Goal: Information Seeking & Learning: Find specific fact

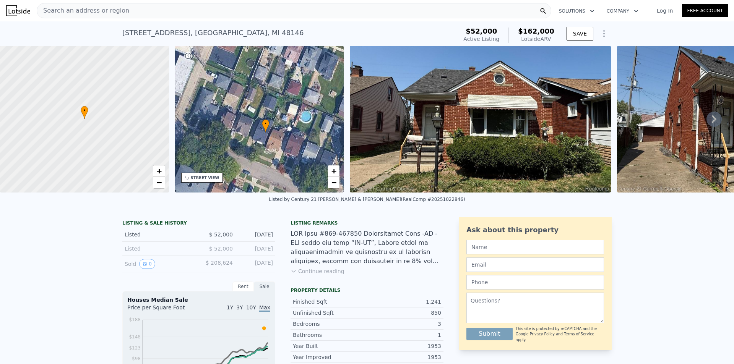
click at [90, 200] on div "Listed by Century 21 [PERSON_NAME] & [PERSON_NAME] (RealComp #20251022846)" at bounding box center [367, 202] width 734 height 18
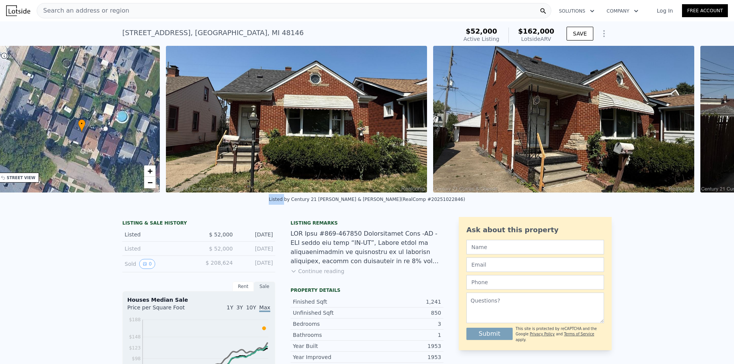
scroll to position [0, 178]
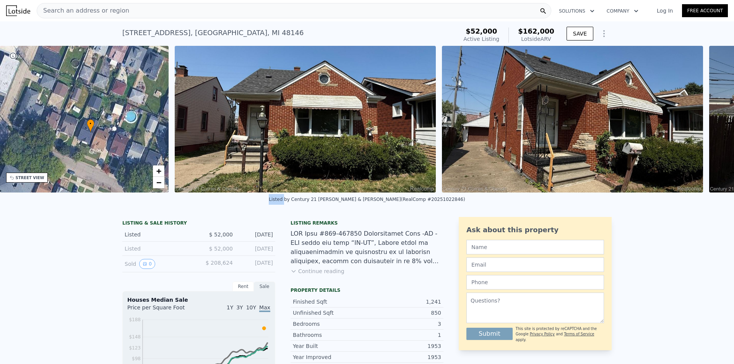
click at [106, 201] on div "Listed by Century 21 [PERSON_NAME] & [PERSON_NAME] (RealComp #20251022846)" at bounding box center [367, 202] width 734 height 18
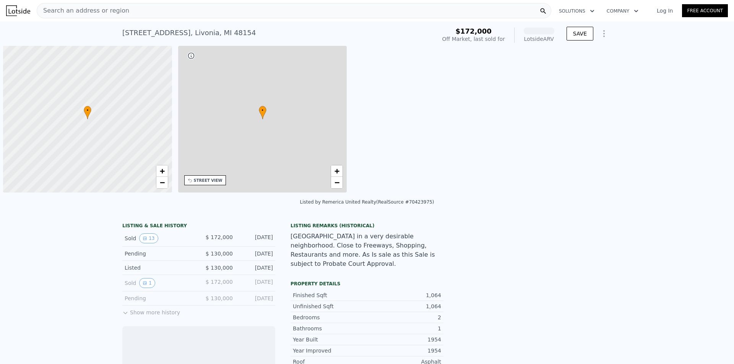
scroll to position [0, 3]
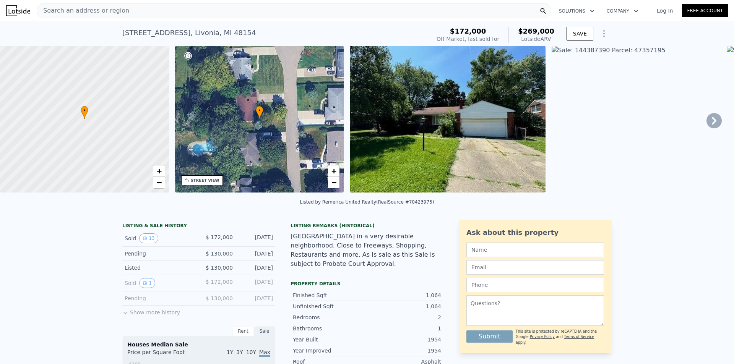
click at [465, 114] on img at bounding box center [448, 119] width 196 height 147
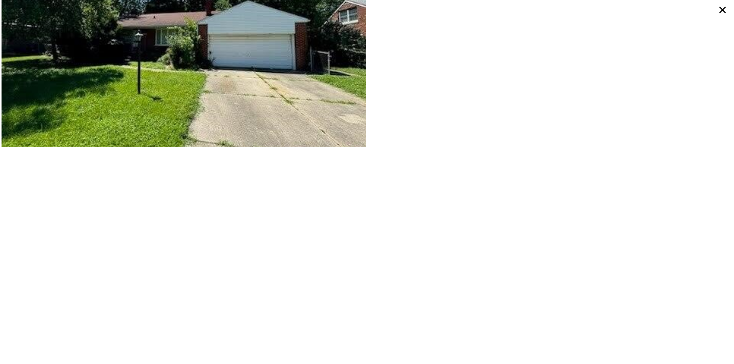
scroll to position [125, 0]
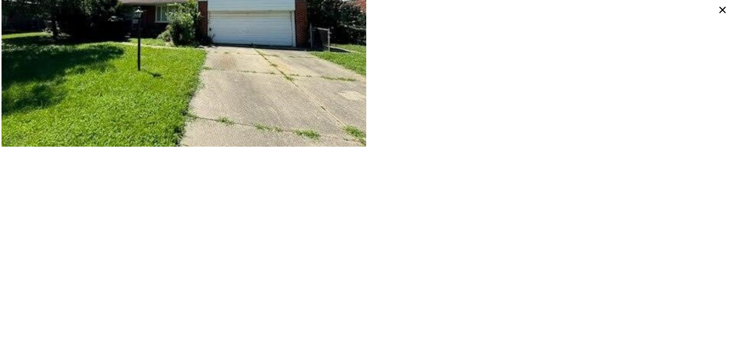
click at [720, 10] on icon at bounding box center [723, 10] width 14 height 14
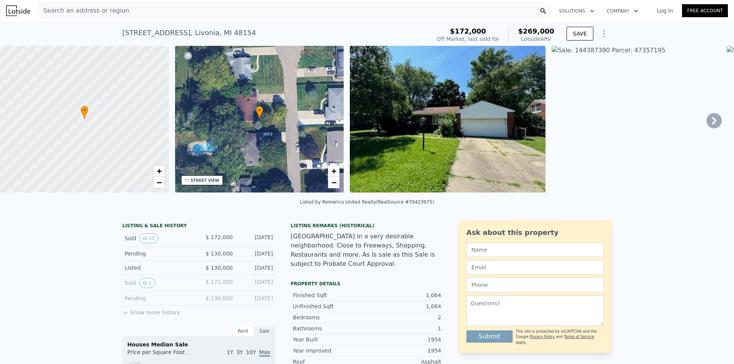
click at [417, 104] on img at bounding box center [448, 119] width 196 height 147
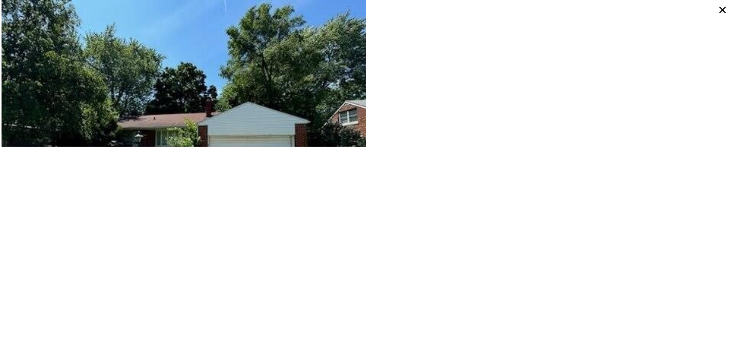
click at [637, 67] on div at bounding box center [549, 73] width 365 height 147
click at [714, 11] on div at bounding box center [549, 73] width 365 height 147
click at [720, 10] on icon at bounding box center [723, 10] width 14 height 14
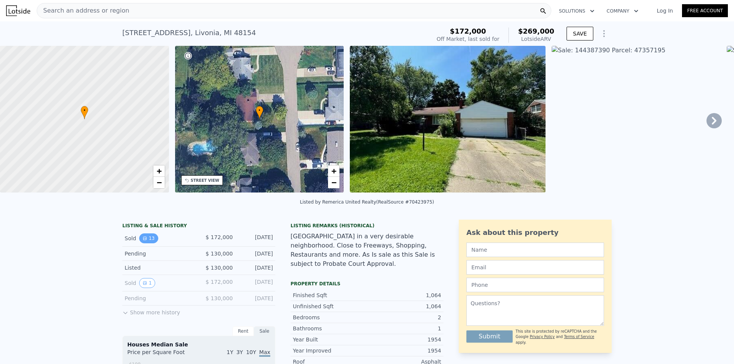
click at [143, 241] on icon "View historical data" at bounding box center [145, 238] width 5 height 5
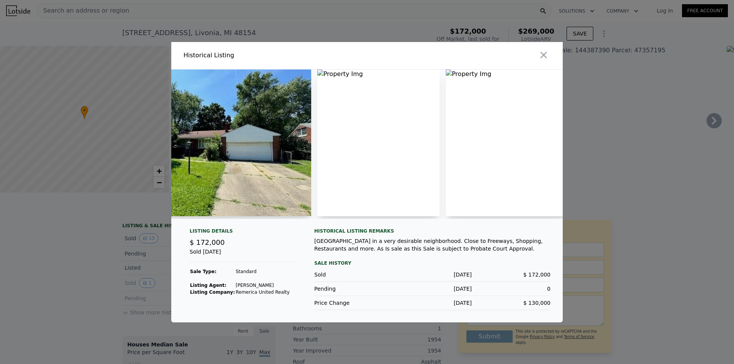
scroll to position [0, 51]
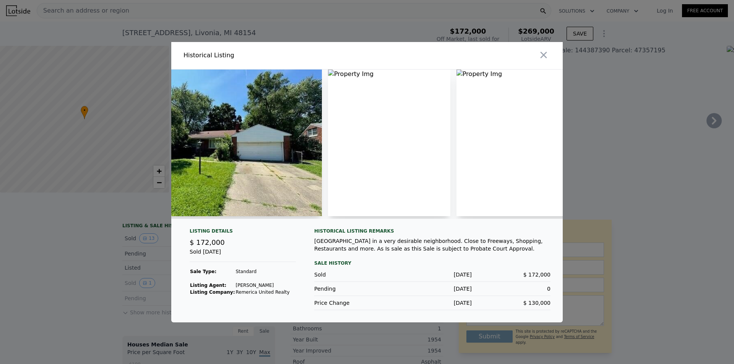
click at [249, 167] on img at bounding box center [224, 143] width 196 height 147
click at [227, 215] on div at bounding box center [221, 144] width 202 height 149
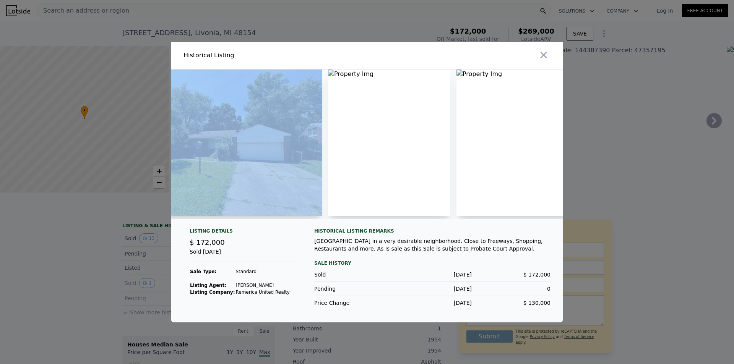
drag, startPoint x: 227, startPoint y: 215, endPoint x: 234, endPoint y: 216, distance: 6.6
click at [228, 215] on div at bounding box center [221, 144] width 202 height 149
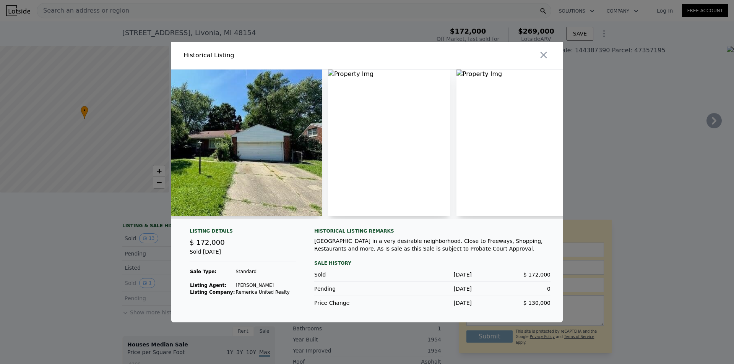
click at [236, 234] on div "Listing Details" at bounding box center [243, 232] width 106 height 9
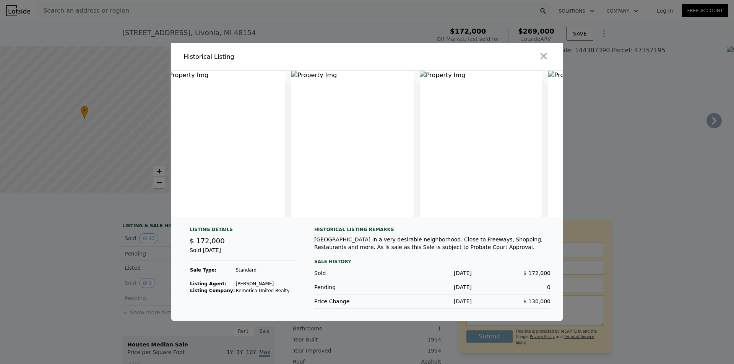
click at [421, 218] on div at bounding box center [366, 144] width 391 height 147
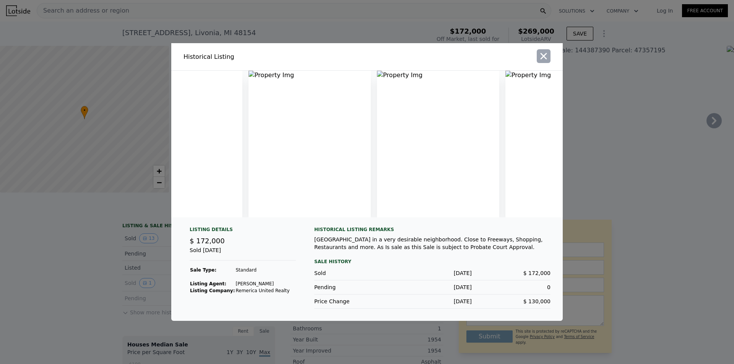
click at [544, 51] on icon "button" at bounding box center [543, 56] width 11 height 11
